Goal: Transaction & Acquisition: Purchase product/service

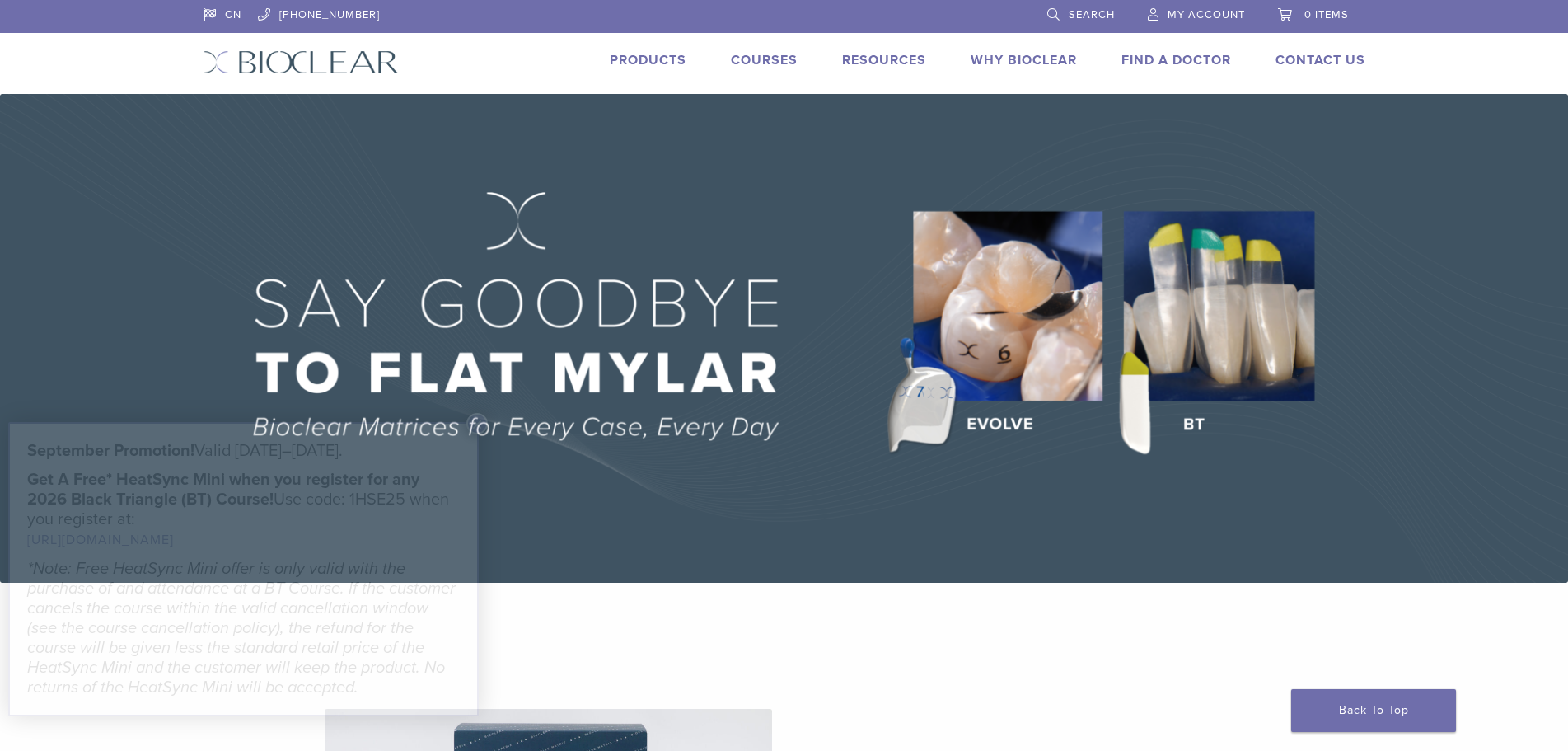
click at [1089, 10] on span "Search" at bounding box center [1091, 15] width 46 height 13
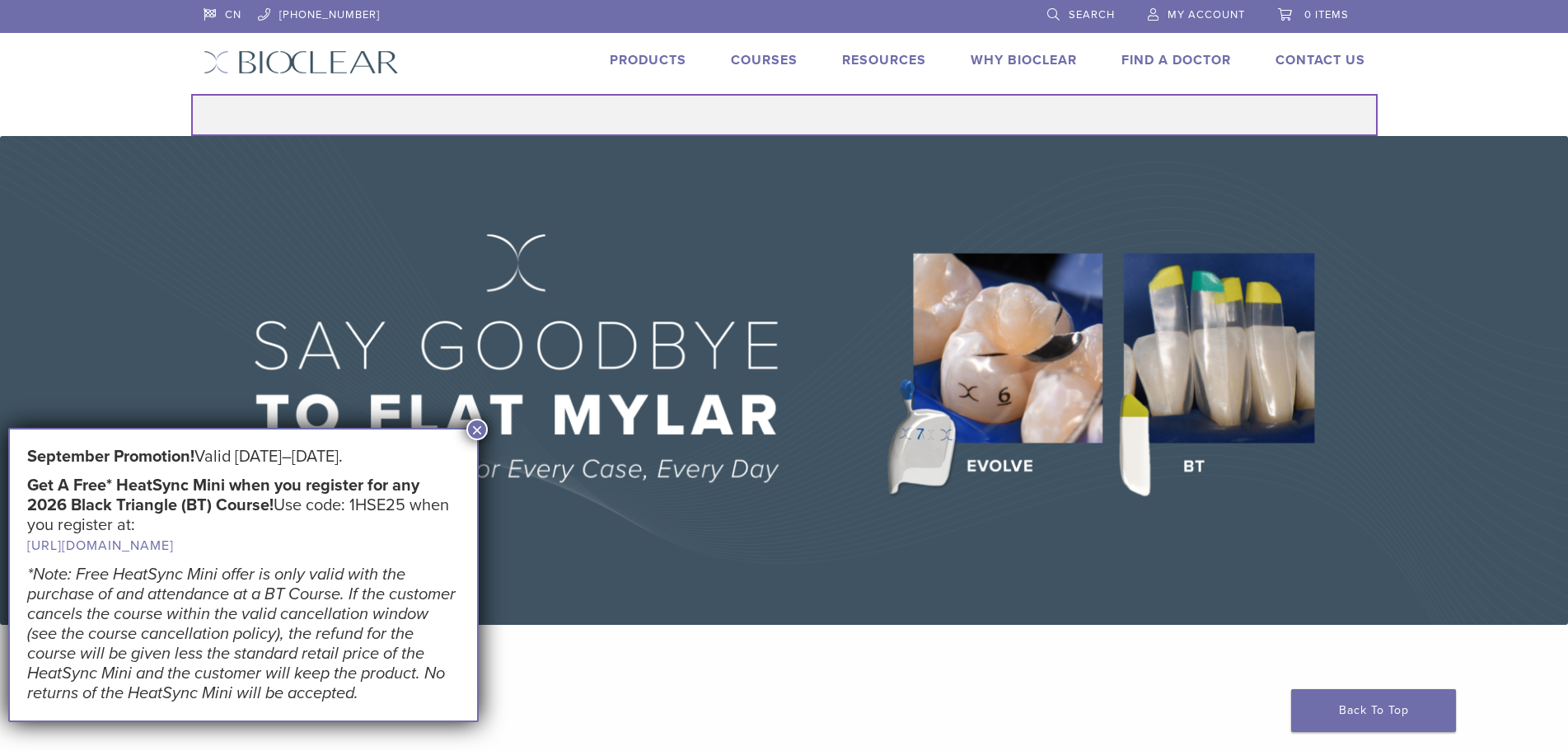
click at [788, 128] on input "Search for:" at bounding box center [784, 115] width 1186 height 42
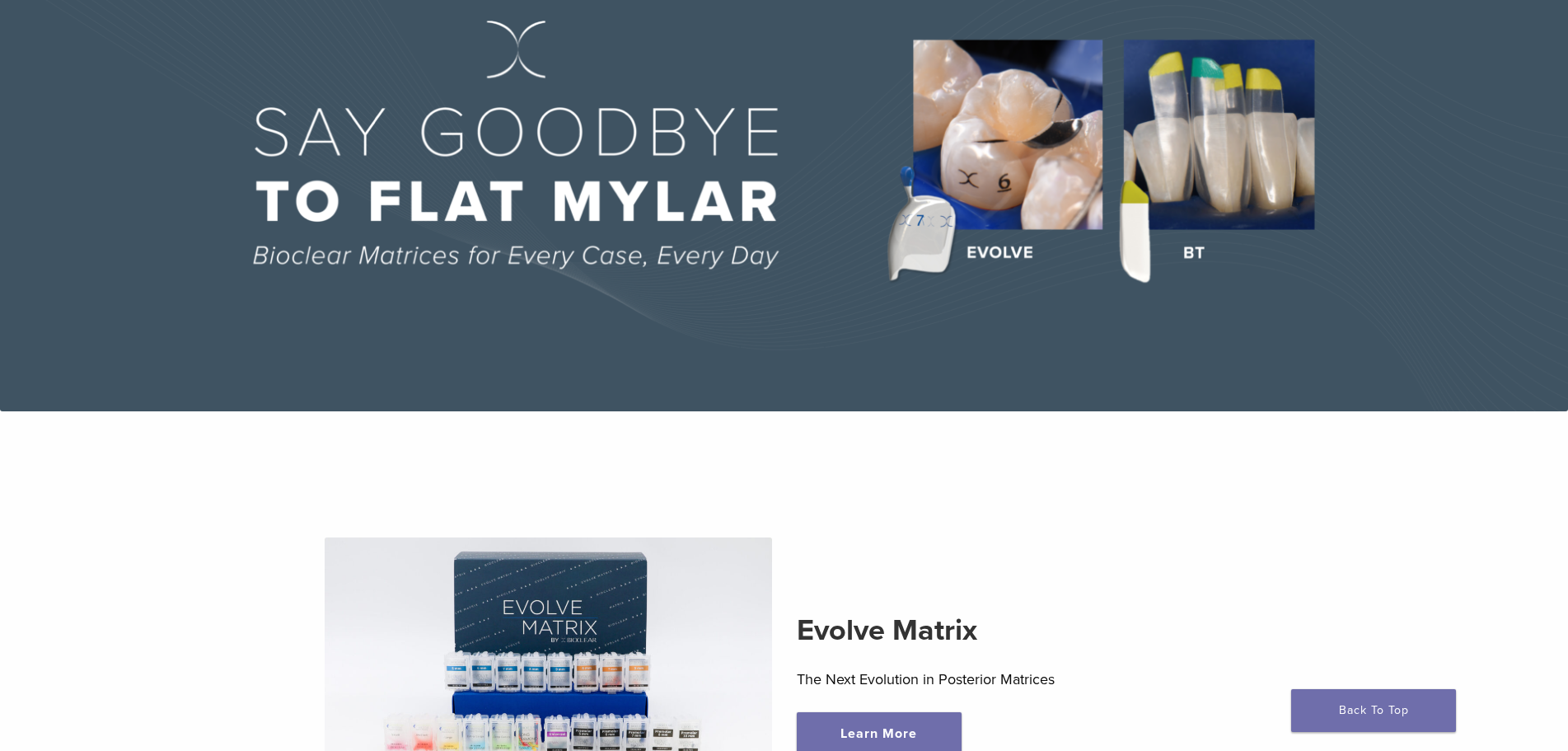
scroll to position [80, 0]
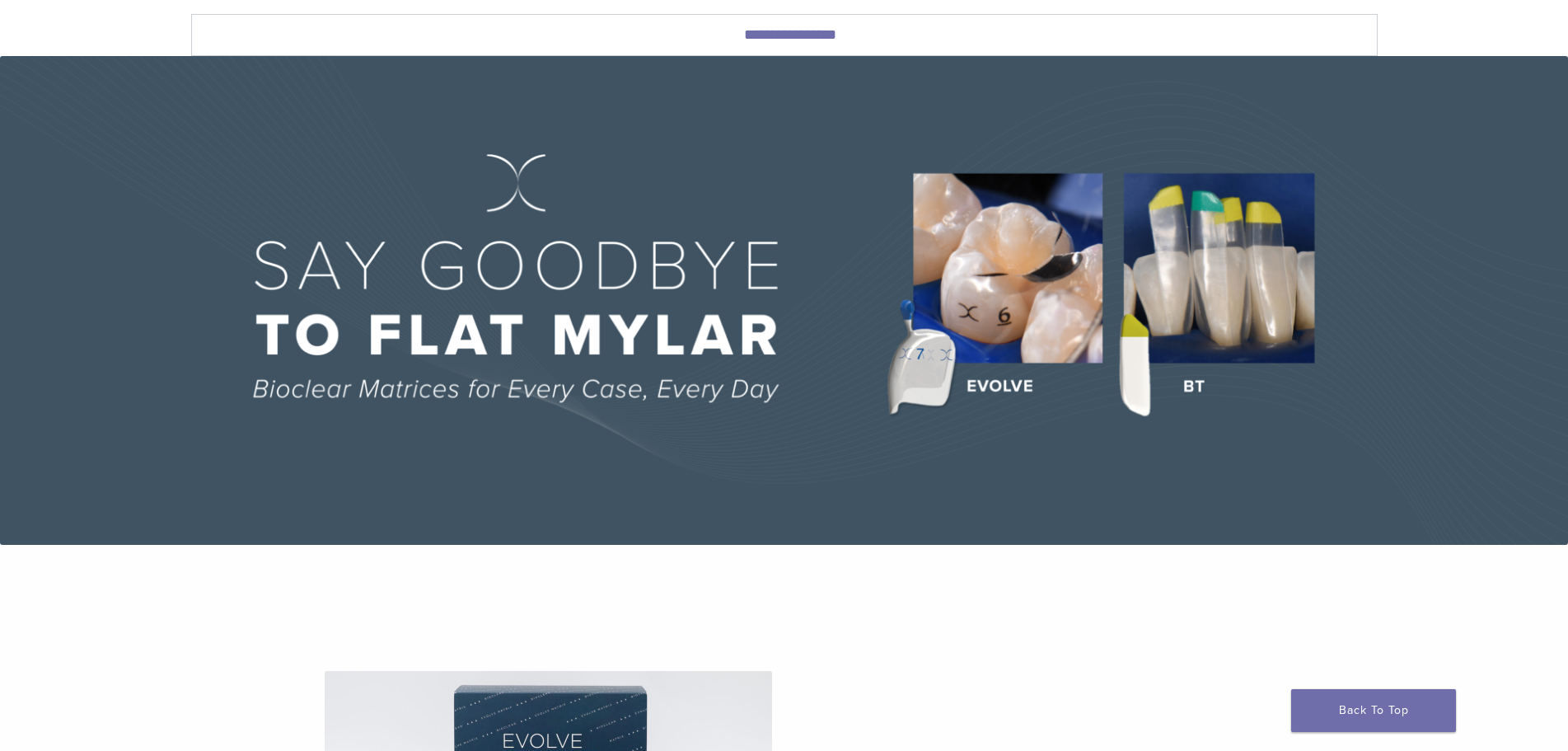
click at [1019, 308] on img at bounding box center [784, 300] width 1568 height 489
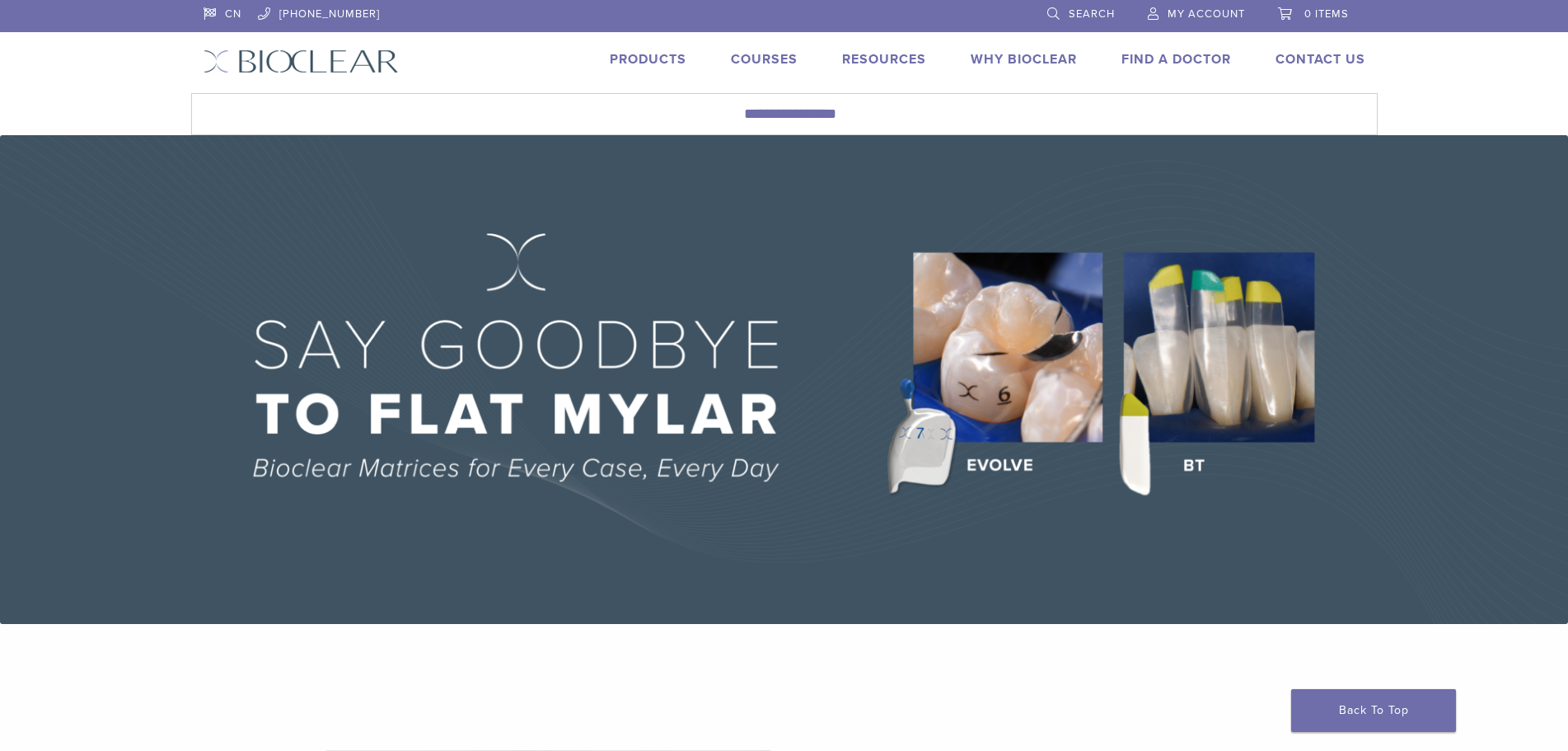
scroll to position [0, 0]
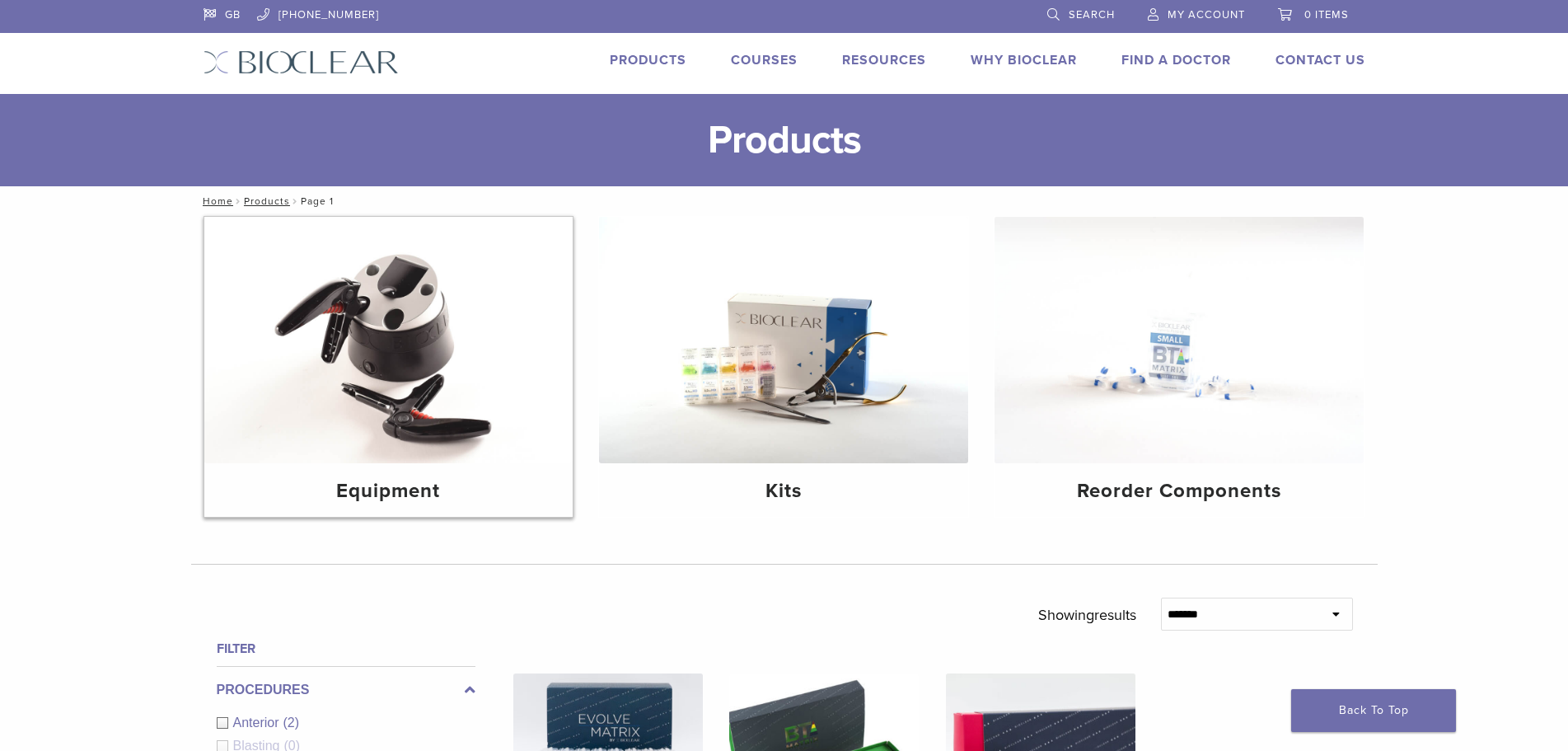
click at [387, 322] on img at bounding box center [389, 340] width 369 height 246
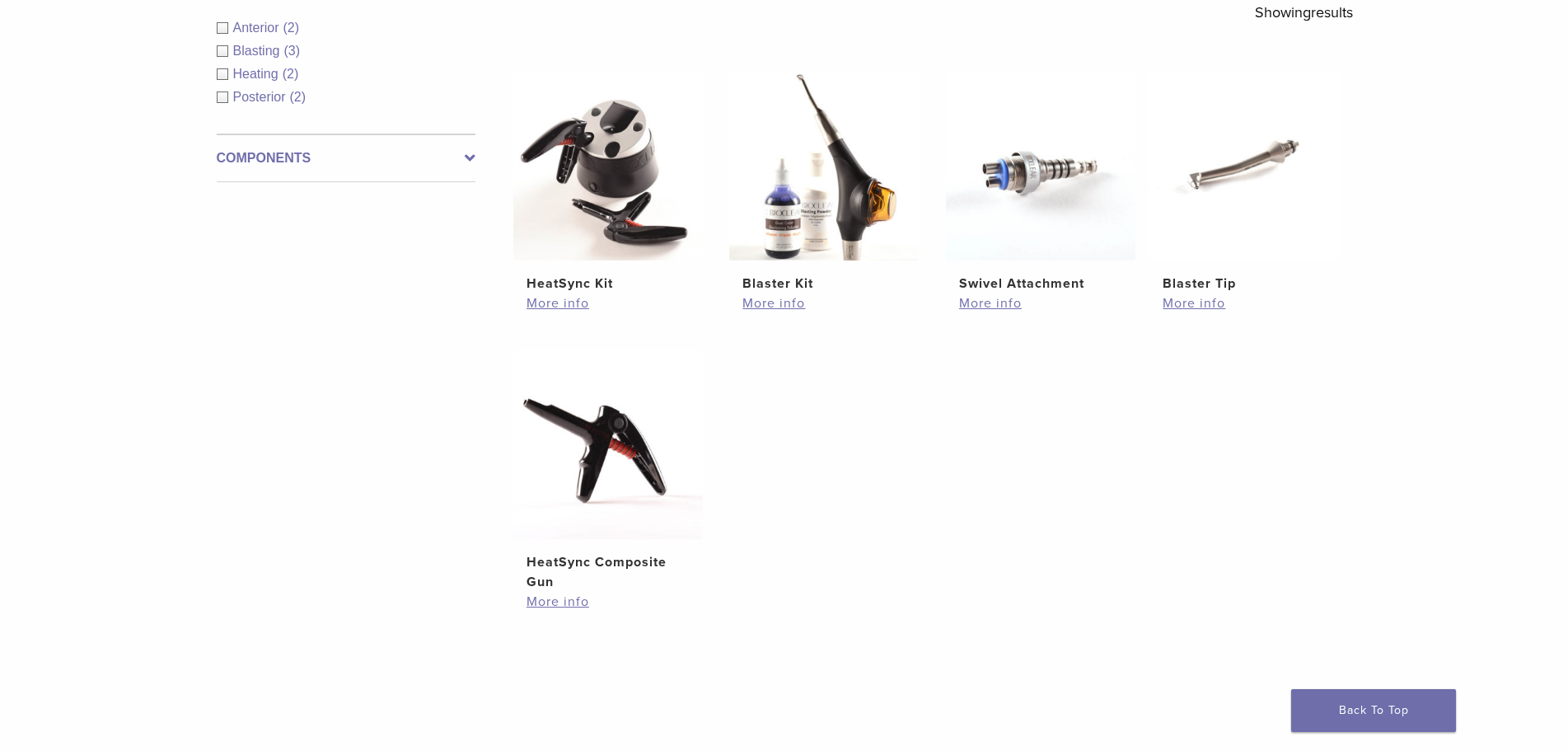
scroll to position [330, 0]
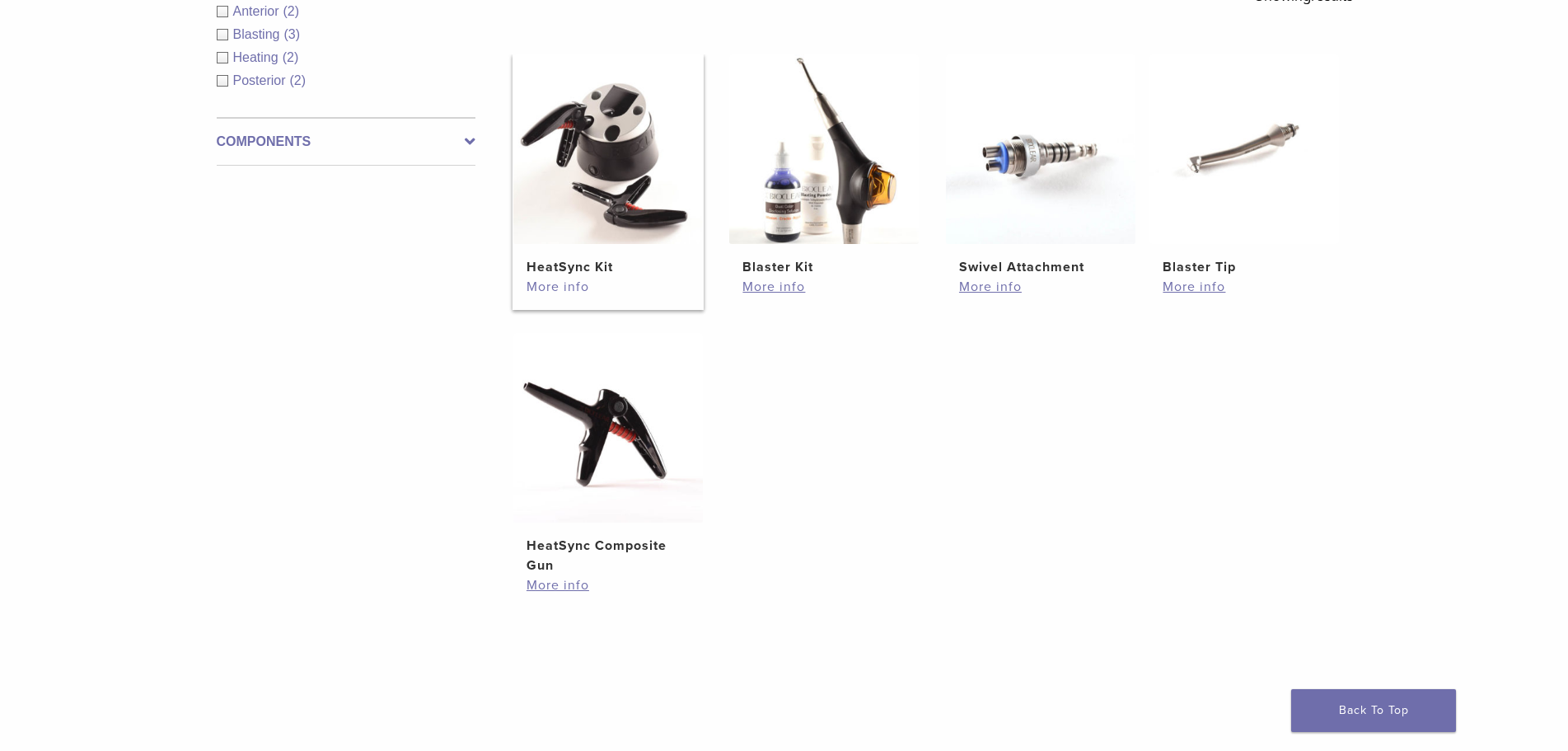
click at [569, 289] on link "More info" at bounding box center [608, 287] width 163 height 20
